Goal: Contribute content

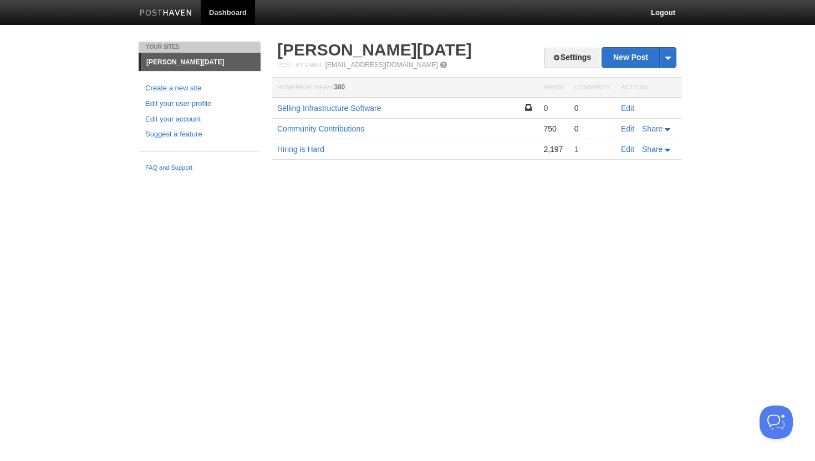
click at [625, 102] on td "Edit" at bounding box center [648, 108] width 67 height 21
click at [625, 107] on link "Edit" at bounding box center [627, 108] width 13 height 9
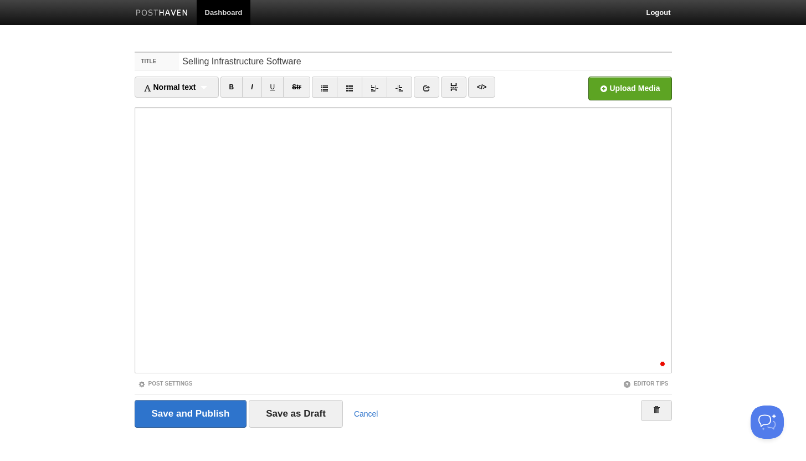
scroll to position [45, 0]
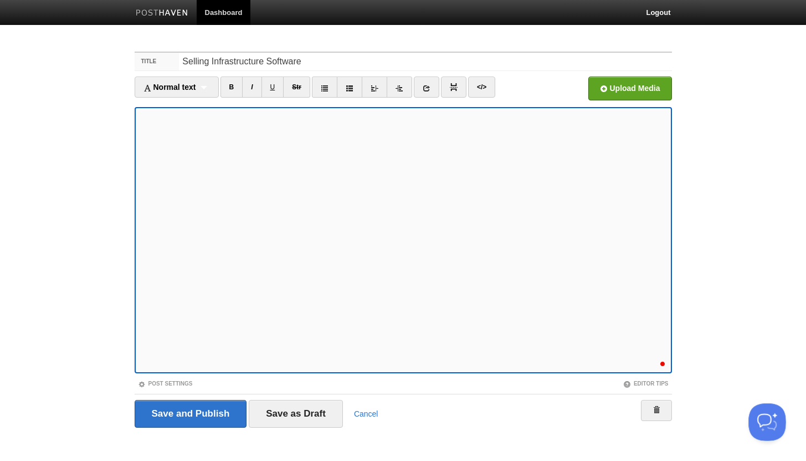
click at [762, 413] on button "Open Beacon popover" at bounding box center [765, 419] width 33 height 33
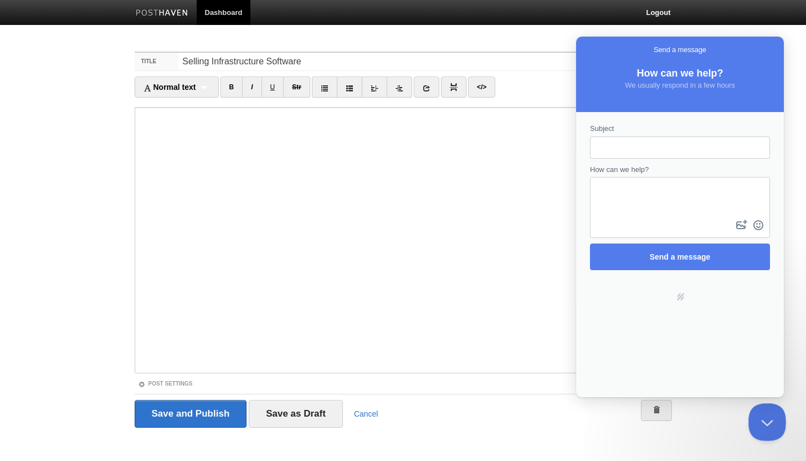
scroll to position [0, 0]
click at [766, 417] on button "Close Beacon popover" at bounding box center [765, 419] width 33 height 33
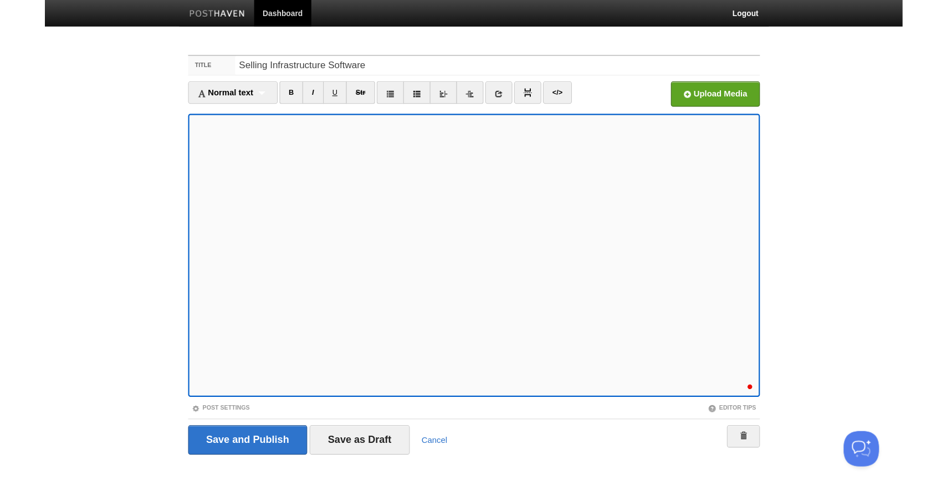
scroll to position [45, 0]
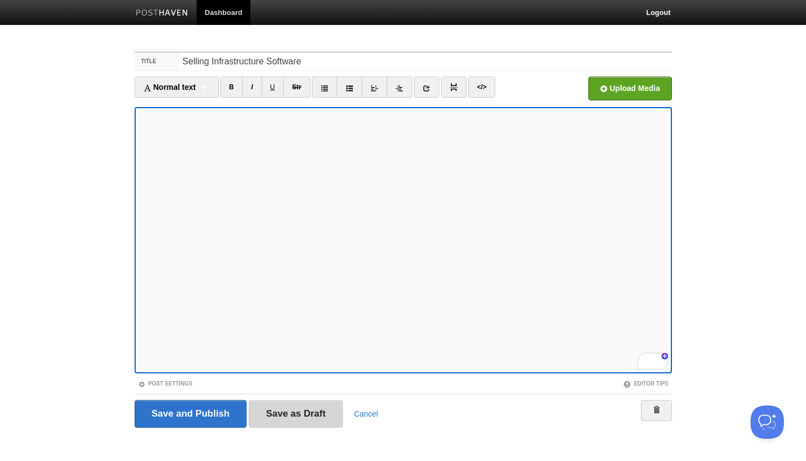
click at [287, 407] on input "Save as Draft" at bounding box center [296, 414] width 94 height 28
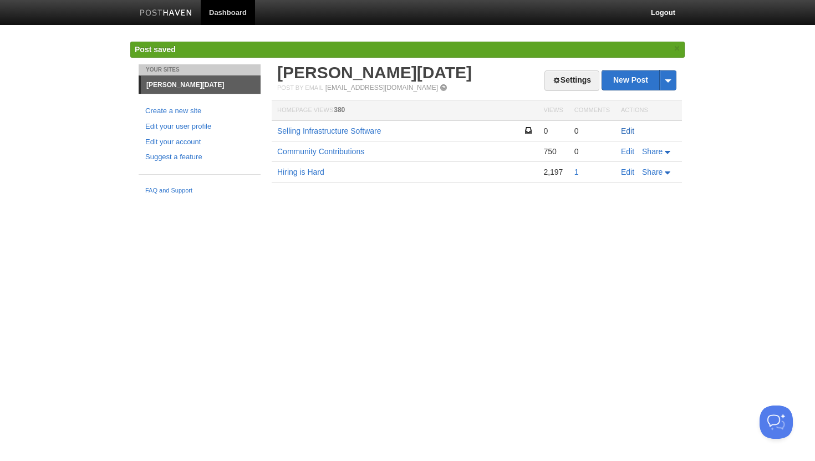
click at [631, 129] on link "Edit" at bounding box center [627, 130] width 13 height 9
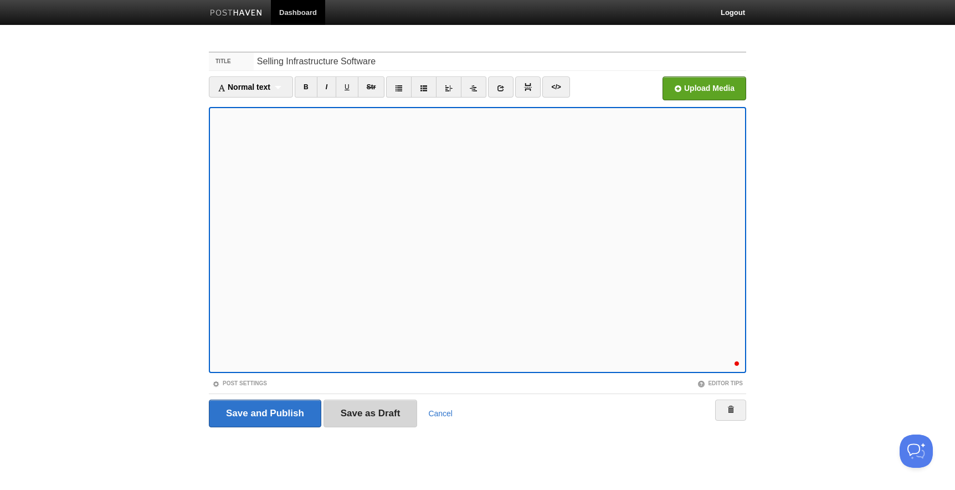
click at [362, 403] on input "Save as Draft" at bounding box center [371, 414] width 94 height 28
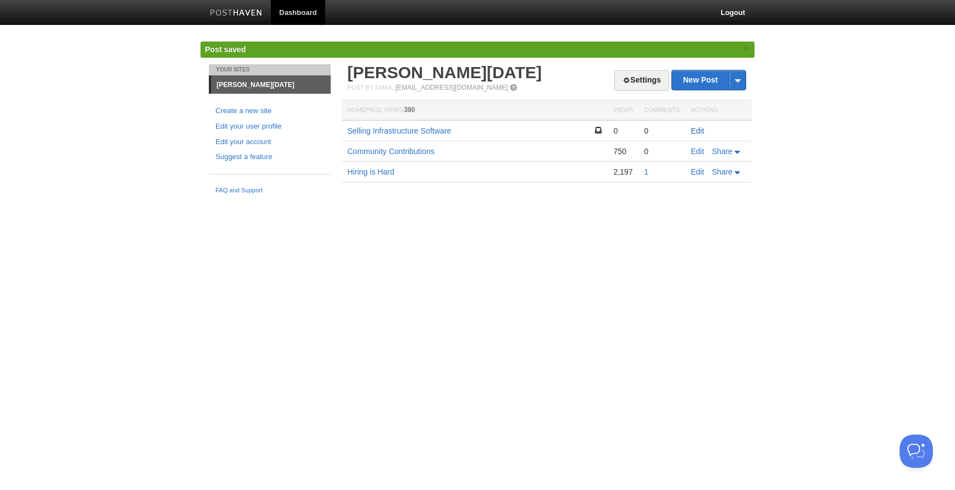
click at [697, 130] on link "Edit" at bounding box center [697, 130] width 13 height 9
